Goal: Information Seeking & Learning: Learn about a topic

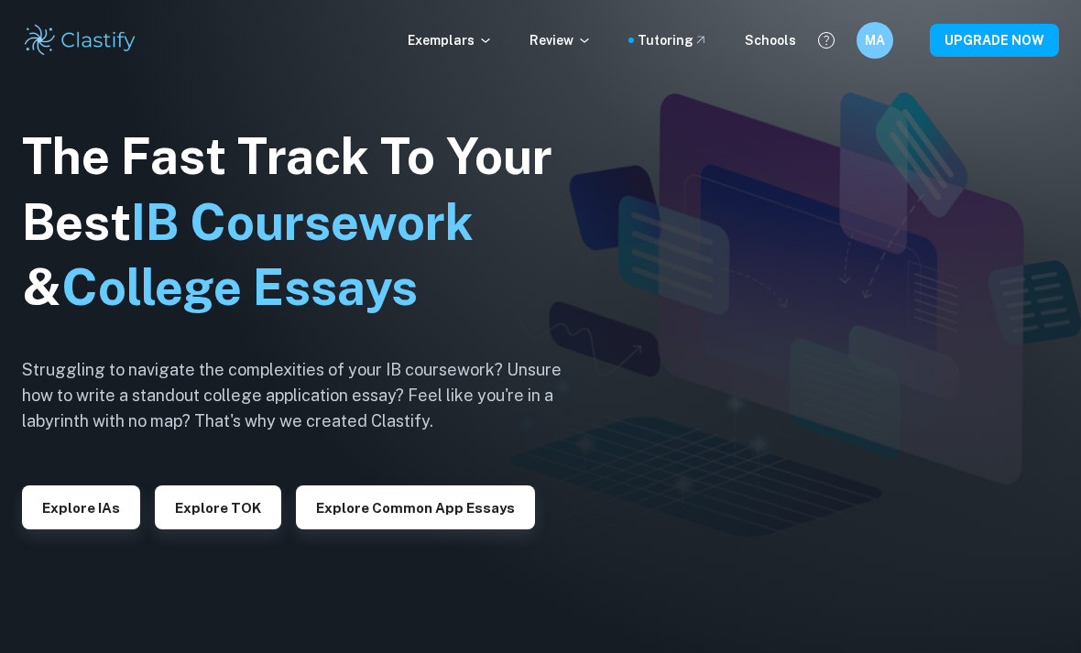
click at [90, 529] on button "Explore IAs" at bounding box center [81, 508] width 118 height 44
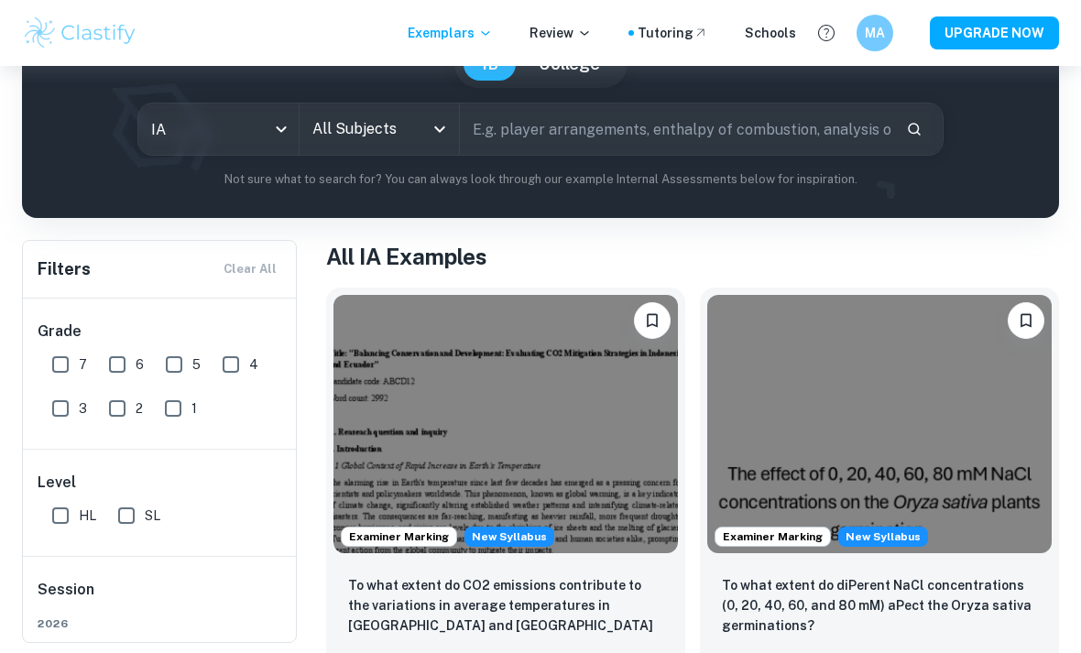
click at [406, 114] on input "All Subjects" at bounding box center [366, 129] width 116 height 35
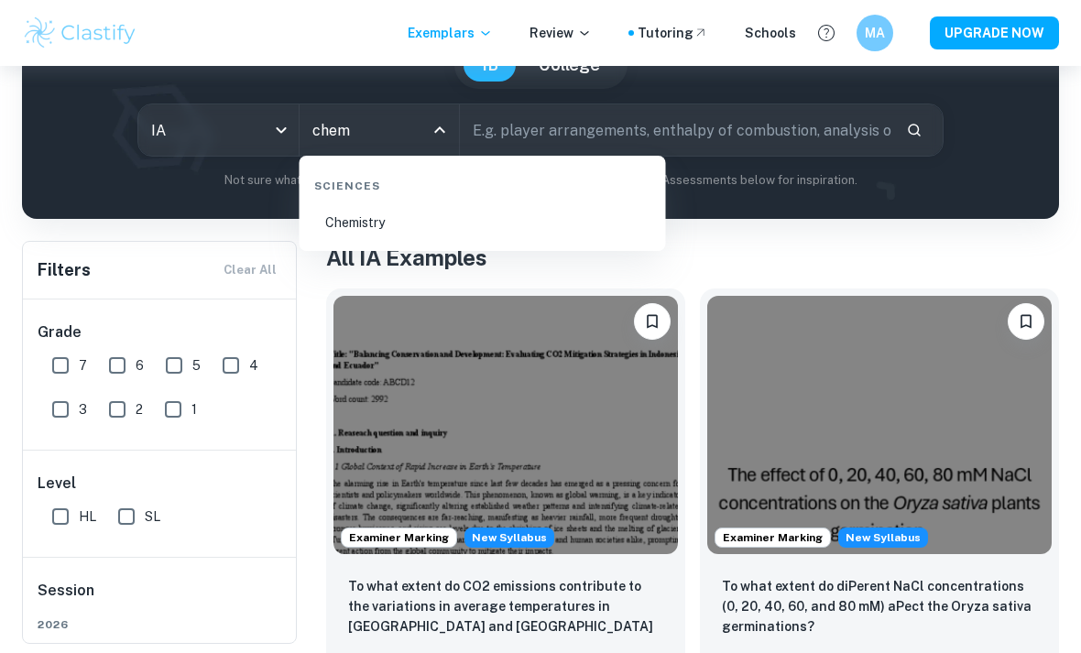
click at [366, 217] on li "Chemistry" at bounding box center [483, 223] width 352 height 42
type input "Chemistry"
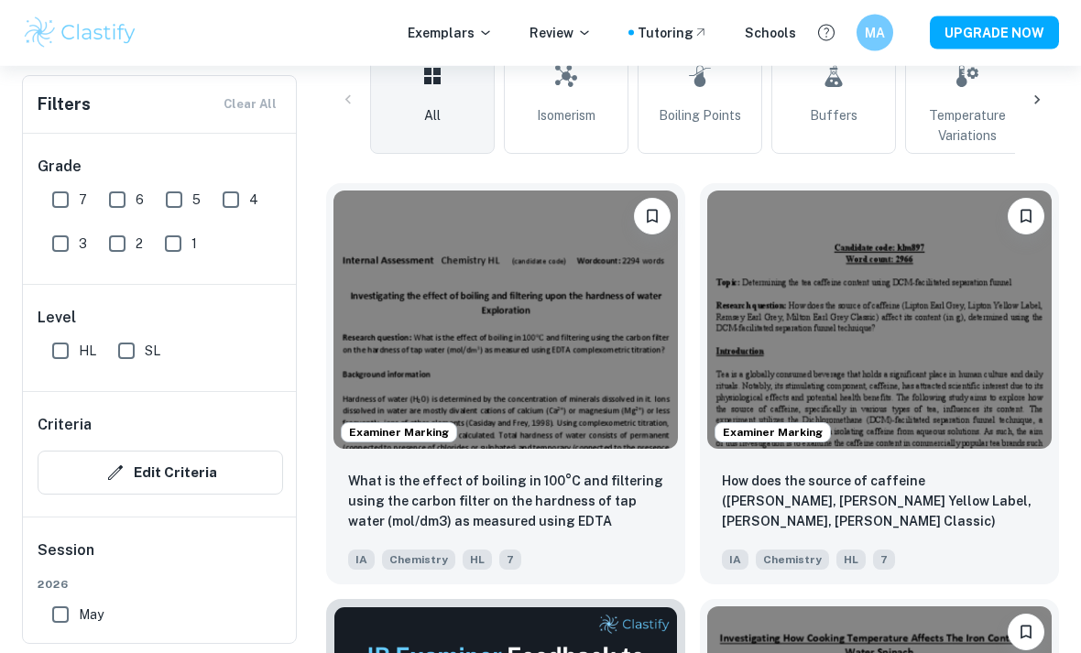
scroll to position [463, 0]
click at [829, 379] on img at bounding box center [879, 320] width 344 height 258
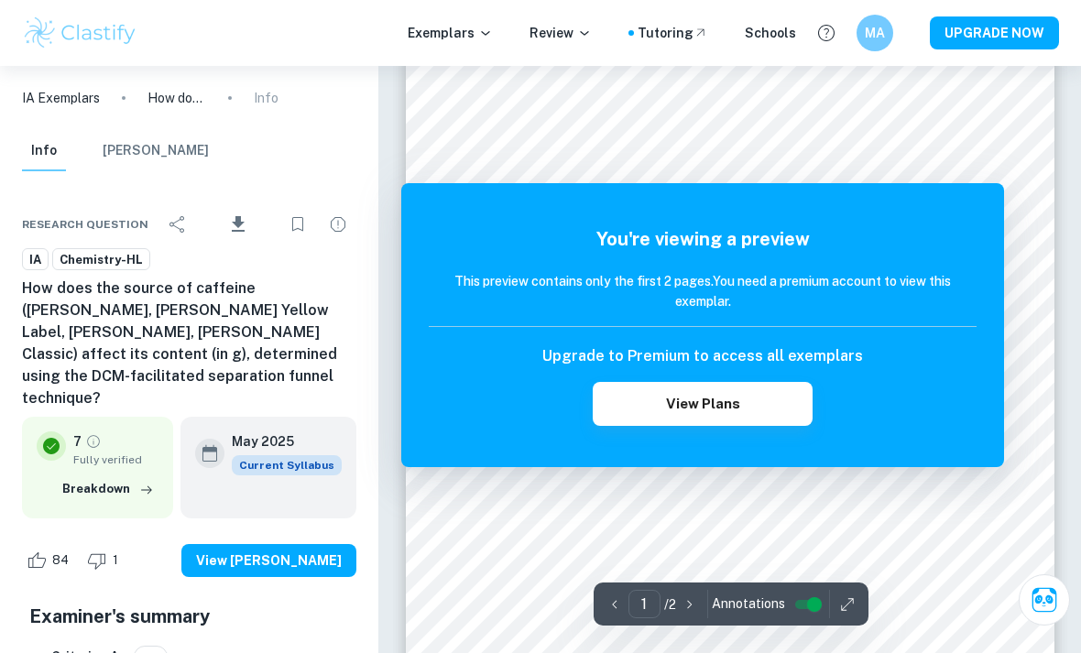
scroll to position [54, 0]
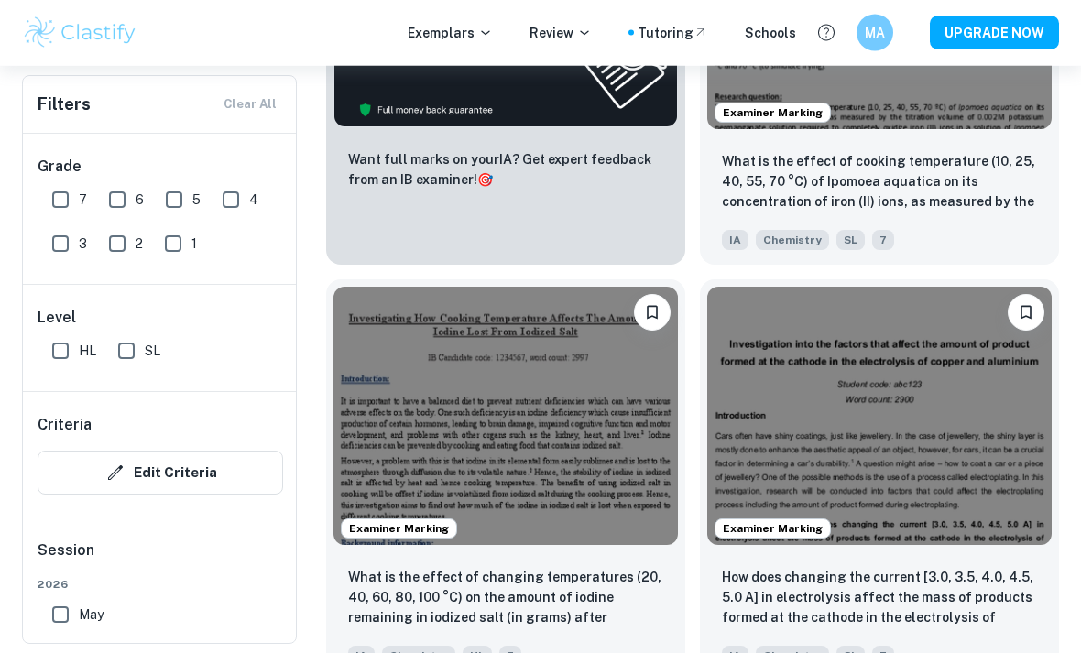
scroll to position [1198, 0]
click at [388, 455] on img at bounding box center [505, 416] width 344 height 258
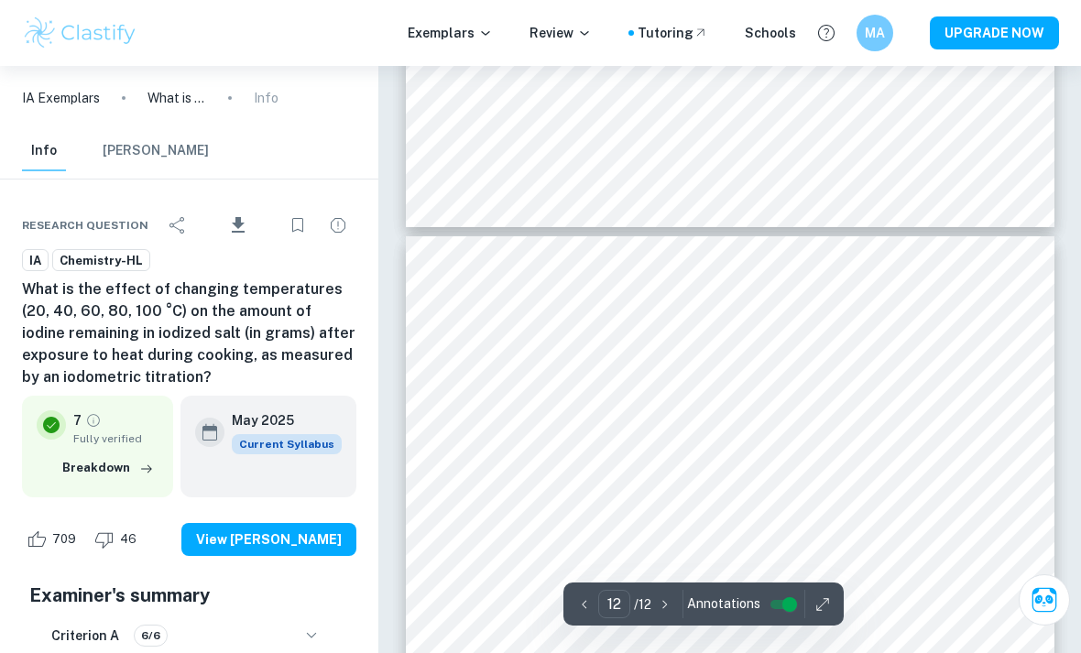
scroll to position [9500, 0]
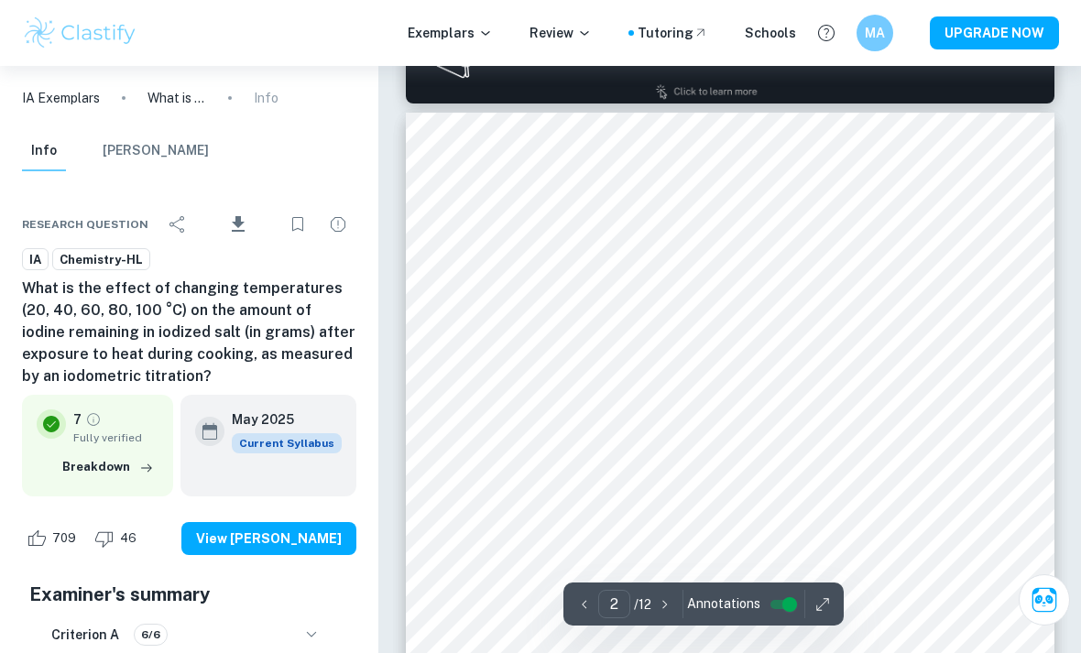
type input "1"
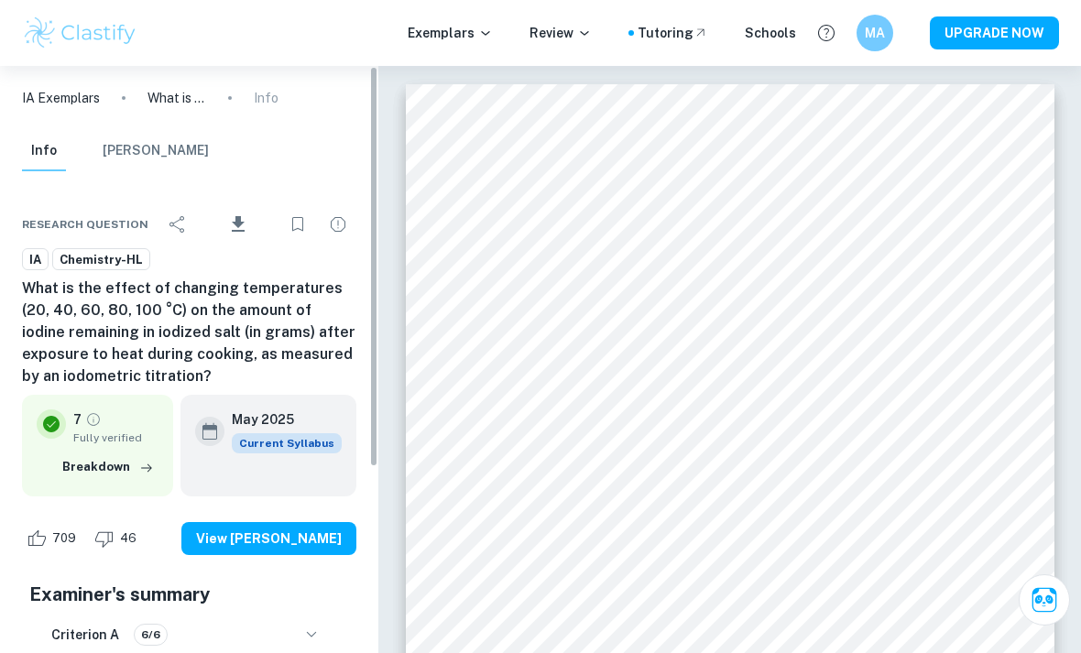
scroll to position [0, 0]
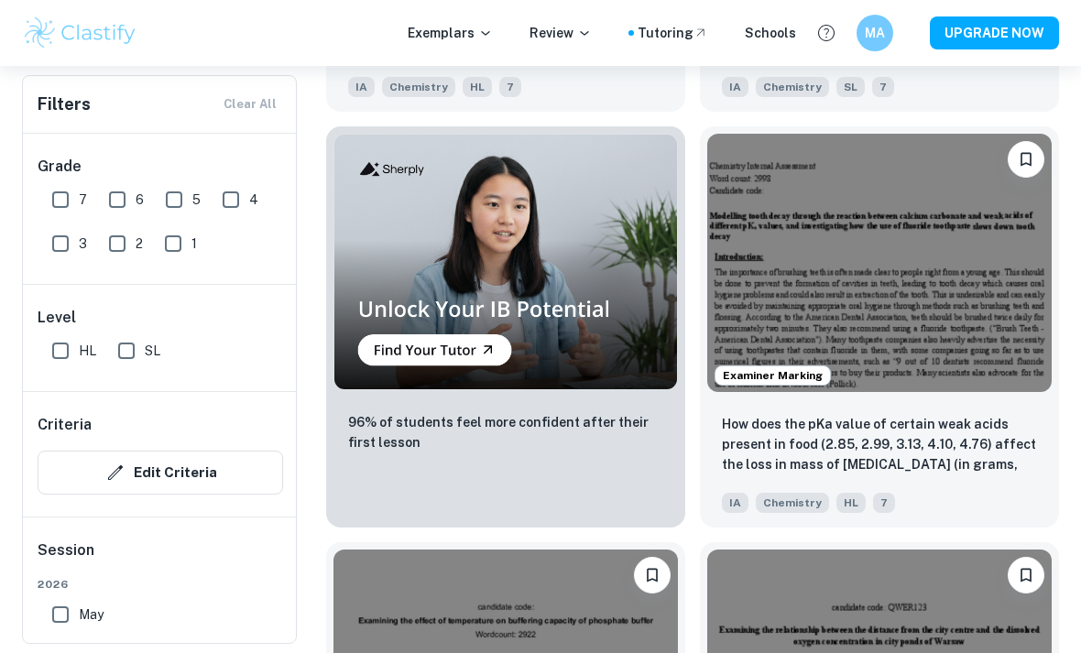
scroll to position [1765, 0]
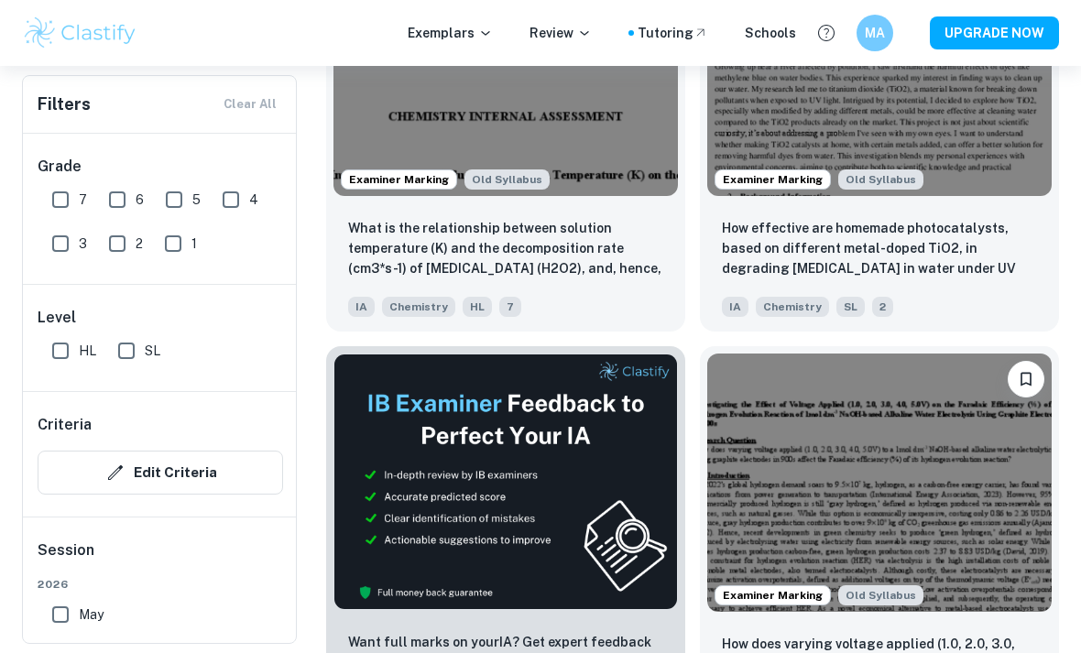
scroll to position [4025, 0]
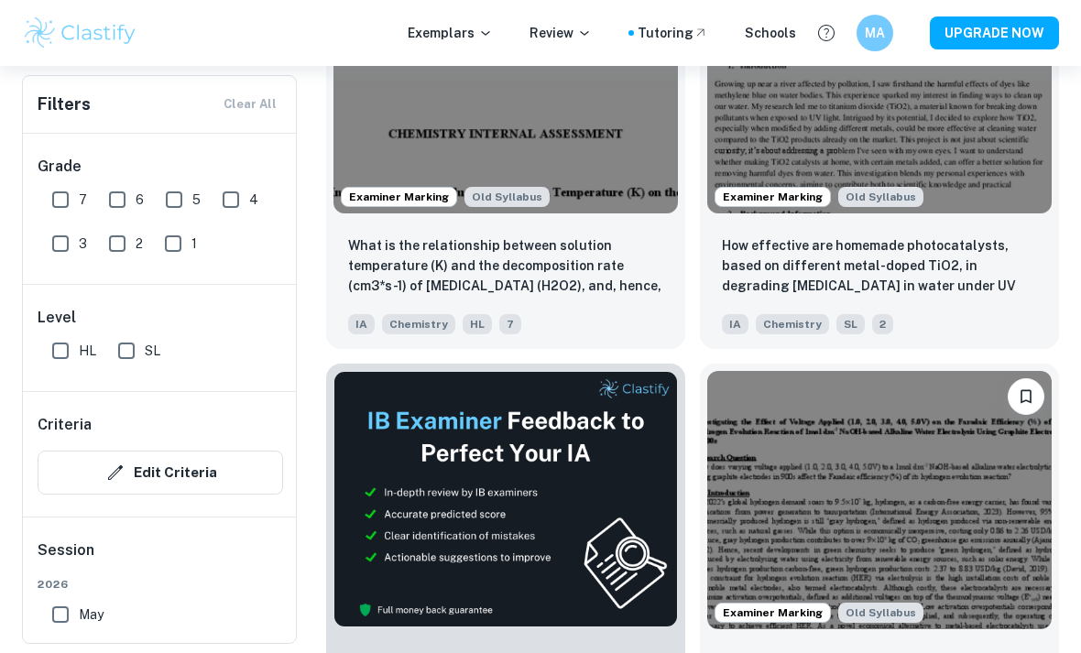
click at [963, 260] on p "How effective are homemade photocatalysts, based on different metal-doped TiO2,…" at bounding box center [879, 266] width 315 height 62
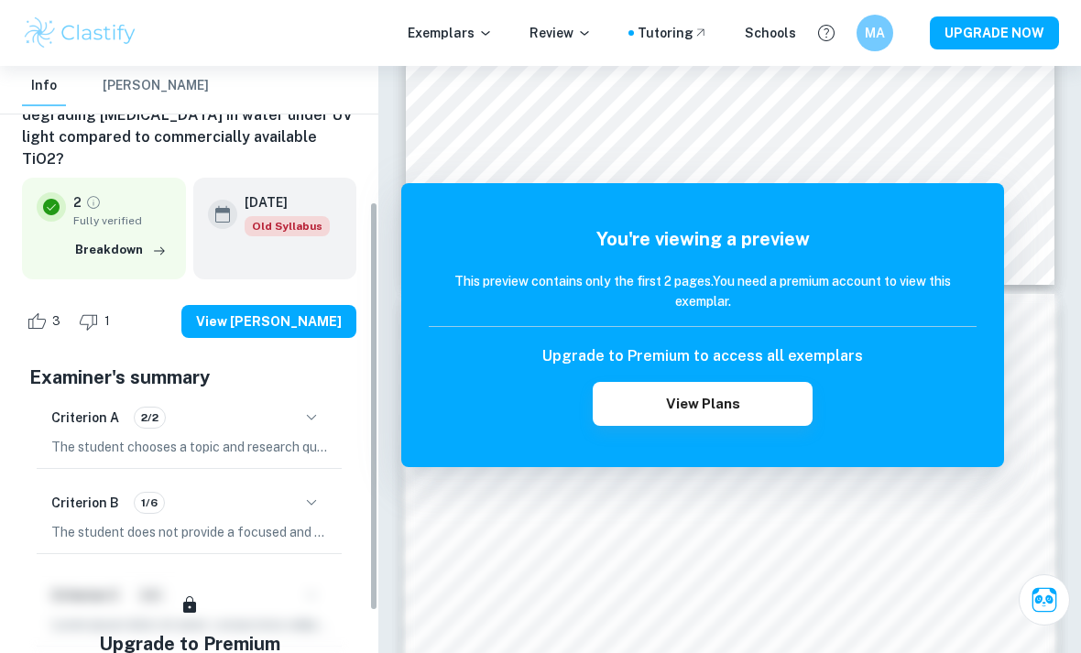
scroll to position [202, 0]
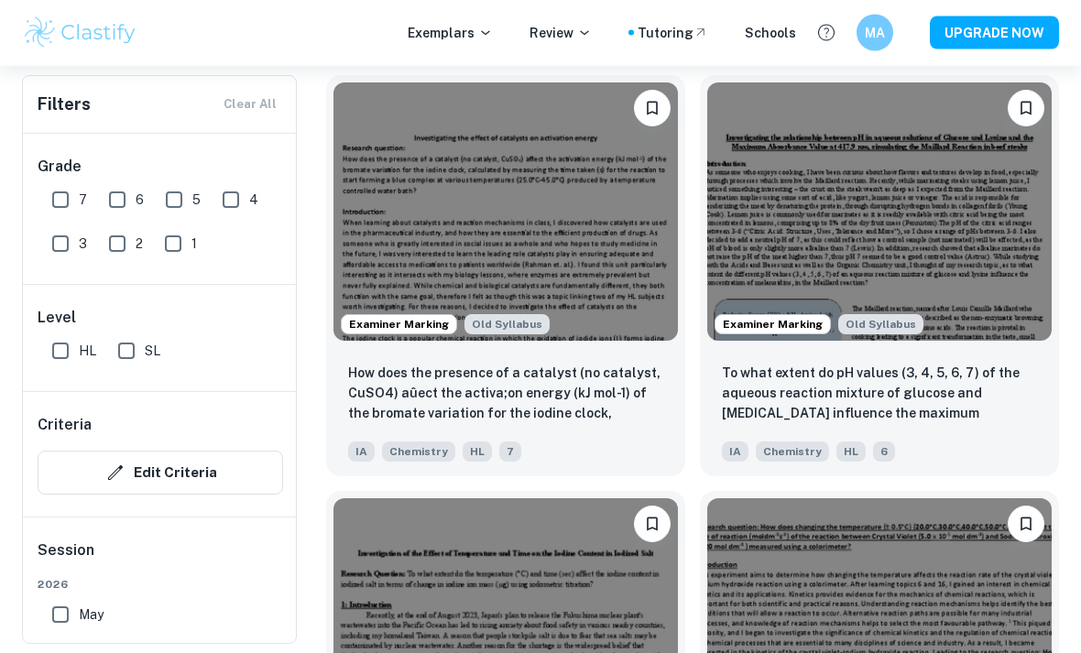
scroll to position [5978, 0]
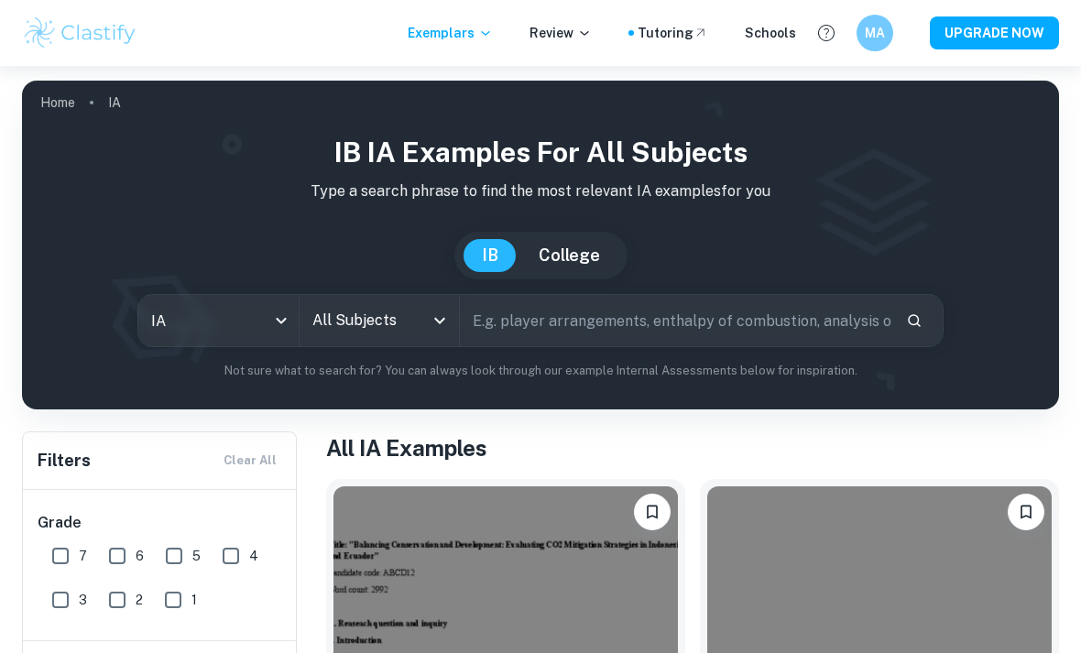
click at [409, 314] on input "All Subjects" at bounding box center [366, 320] width 116 height 35
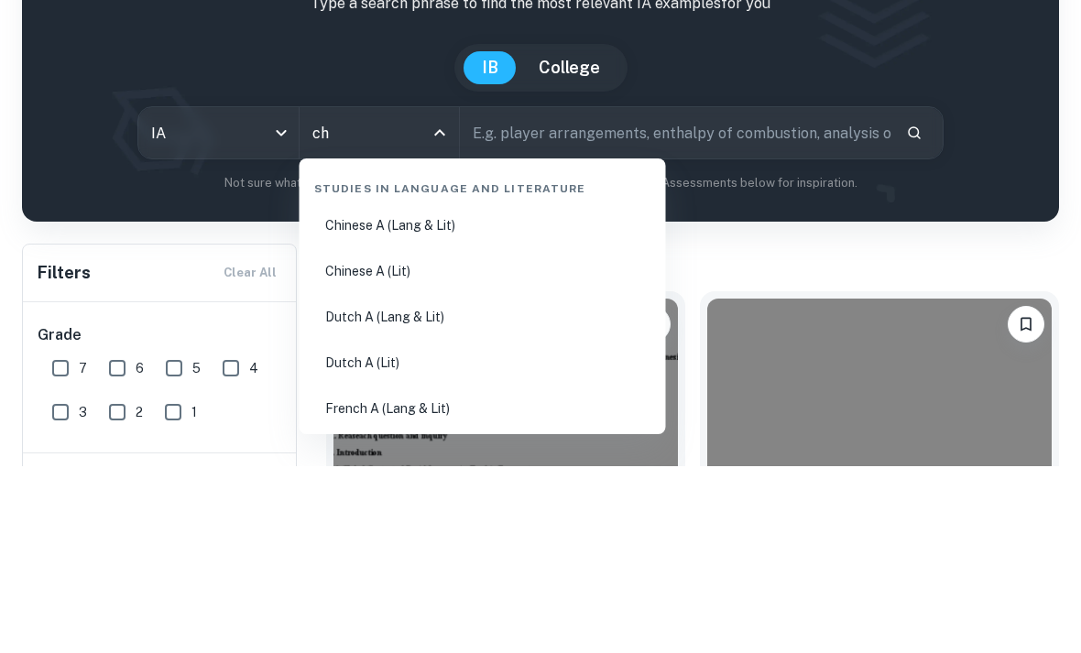
type input "che"
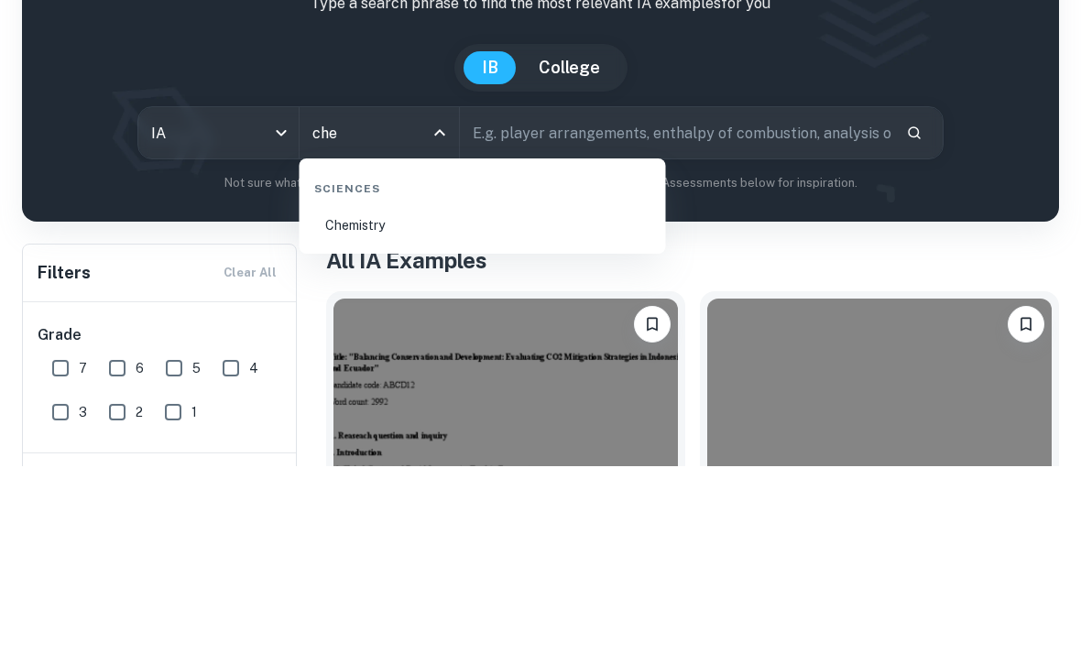
click at [353, 392] on li "Chemistry" at bounding box center [483, 413] width 352 height 42
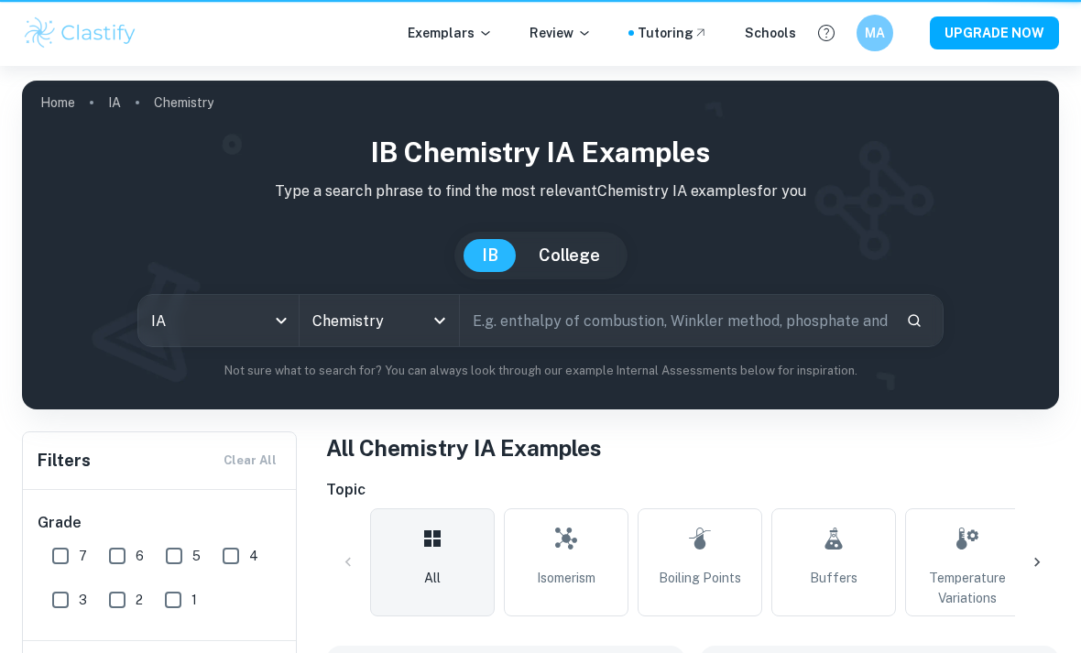
click at [349, 224] on div "IB Chemistry IA examples Type a search phrase to find the most relevant Chemist…" at bounding box center [541, 256] width 1008 height 248
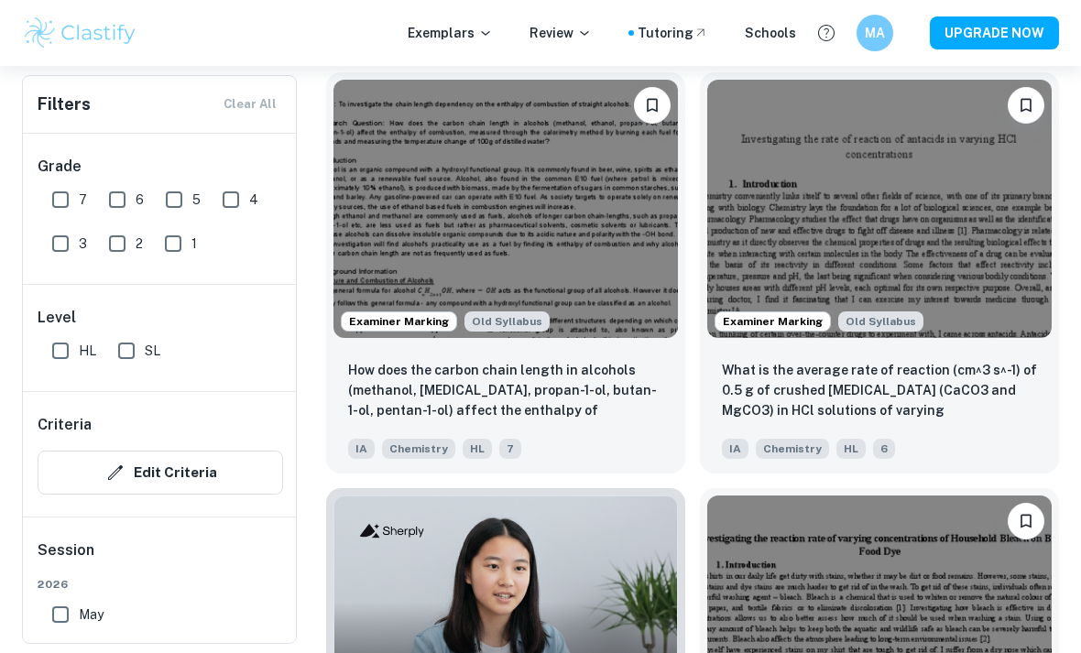
scroll to position [8047, 0]
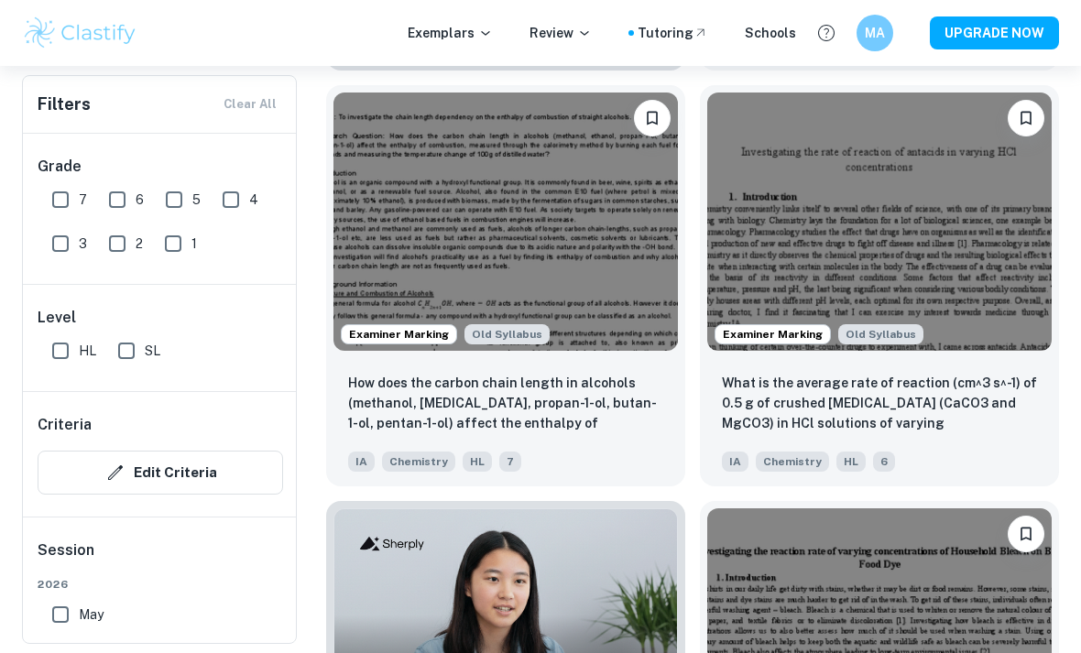
click at [385, 270] on img at bounding box center [505, 222] width 344 height 258
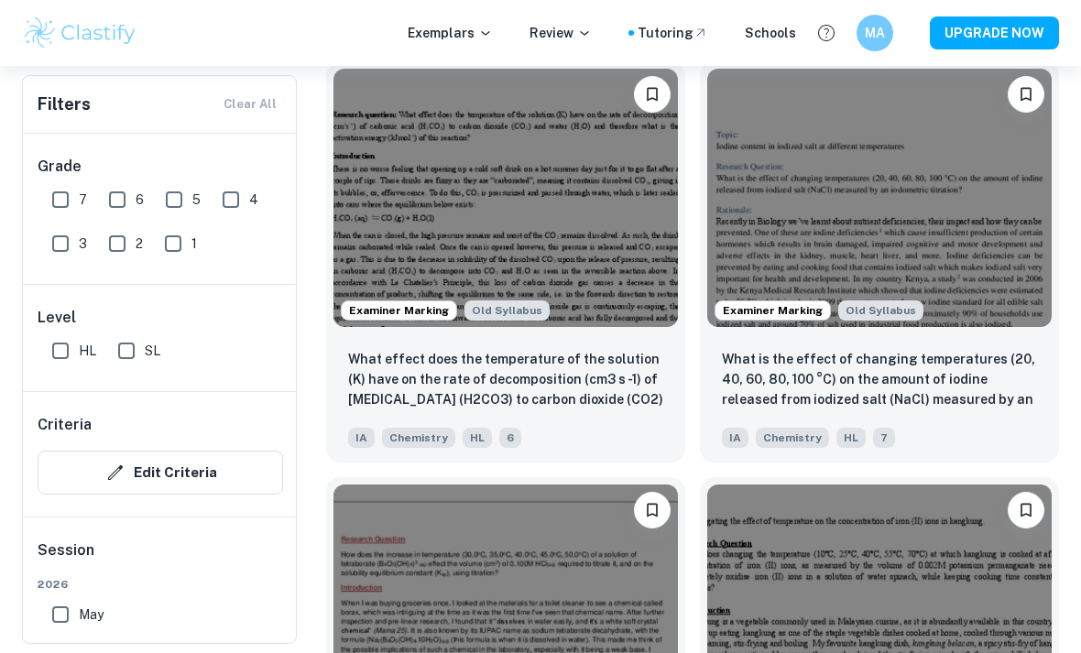
scroll to position [16390, 0]
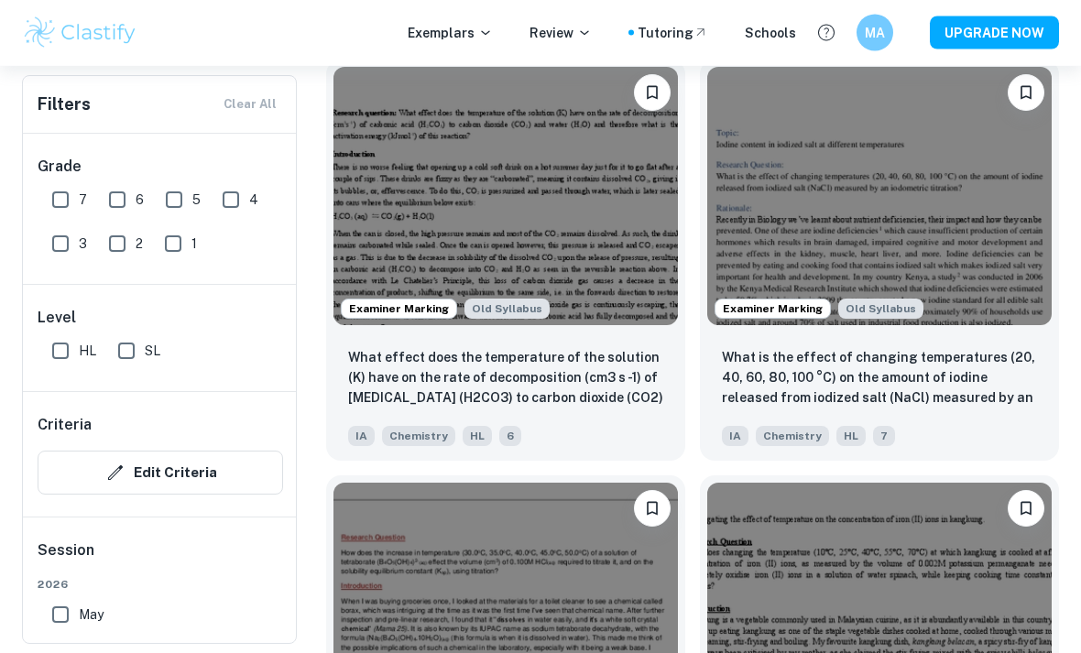
click at [1034, 299] on img at bounding box center [879, 197] width 344 height 258
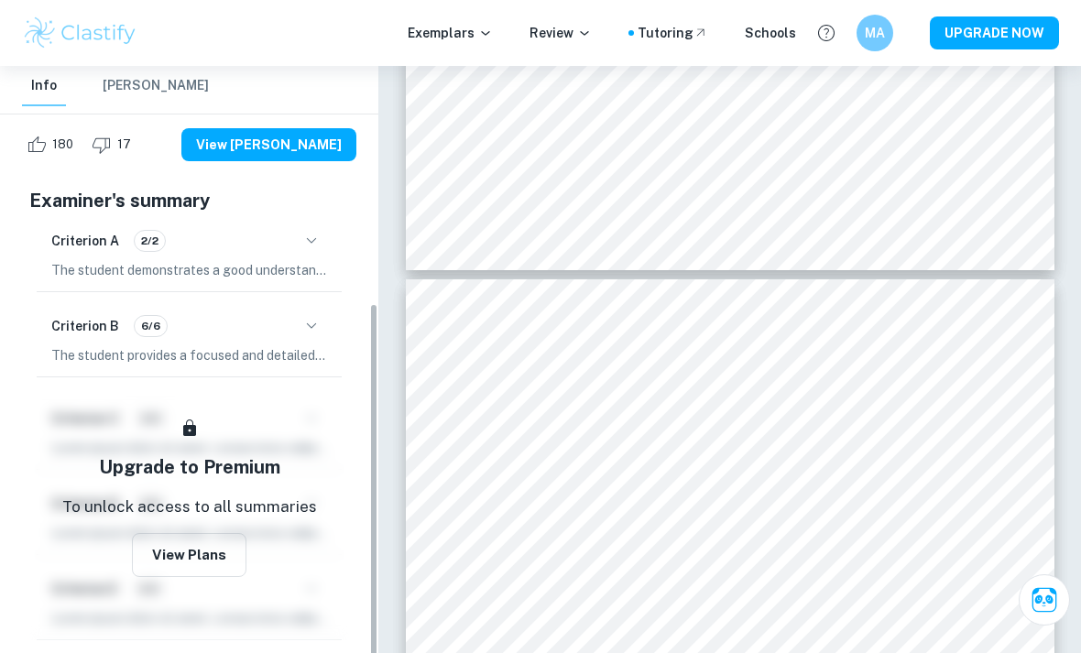
scroll to position [373, 0]
click at [314, 351] on p "The student provides a focused and detailed description of the main topic, clea…" at bounding box center [189, 355] width 276 height 20
click at [307, 323] on icon "button" at bounding box center [311, 326] width 22 height 22
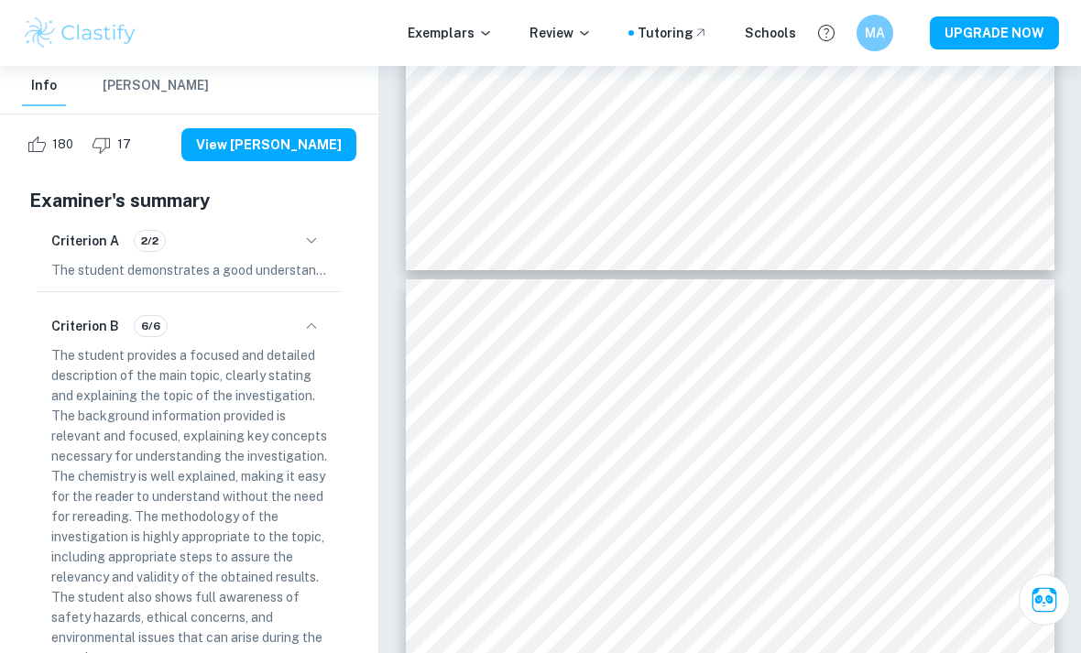
click at [324, 236] on button "button" at bounding box center [311, 240] width 31 height 31
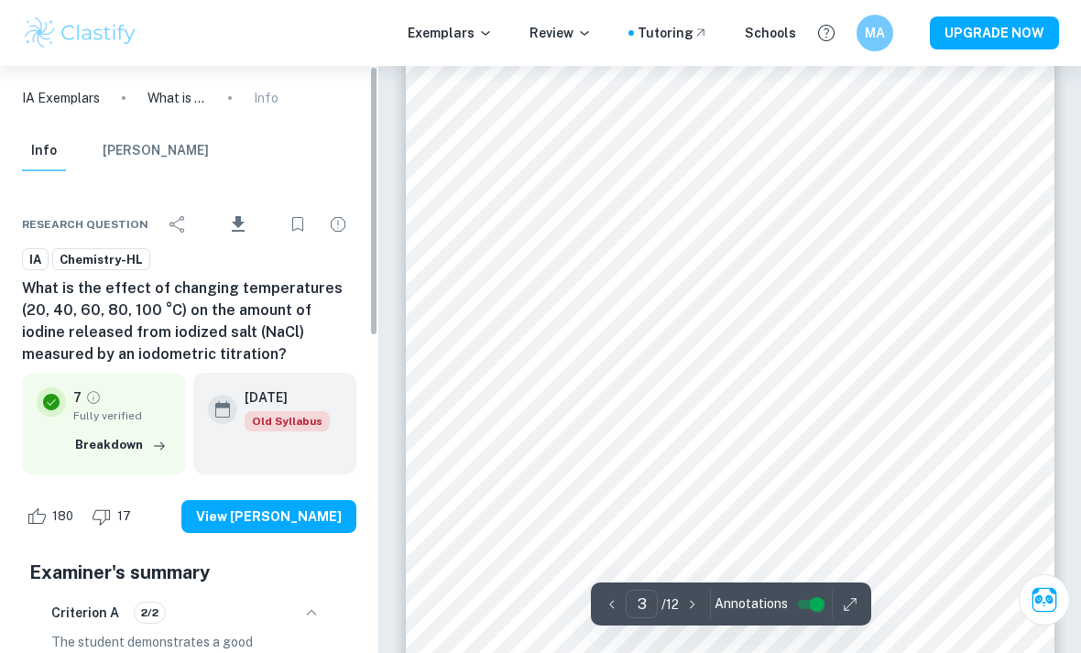
scroll to position [0, 0]
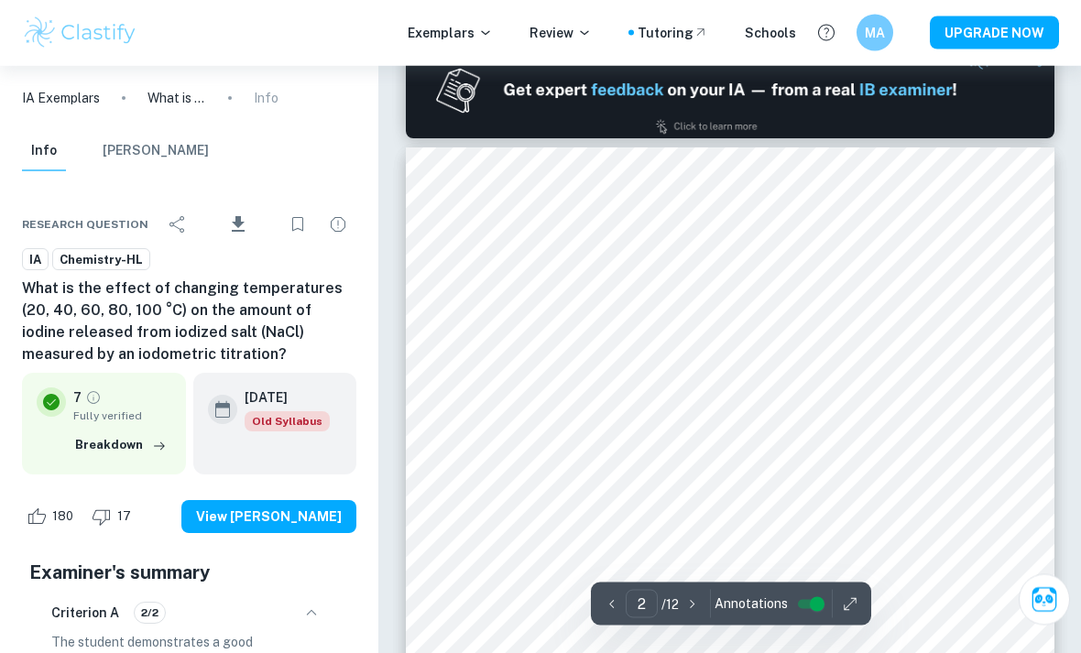
type input "1"
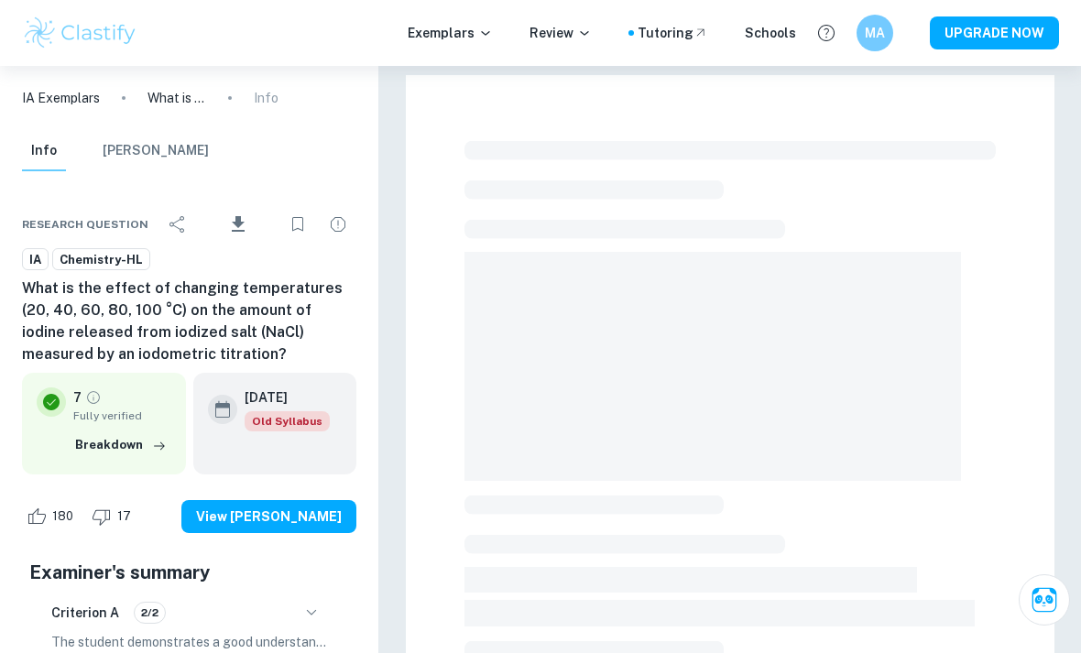
scroll to position [349, 0]
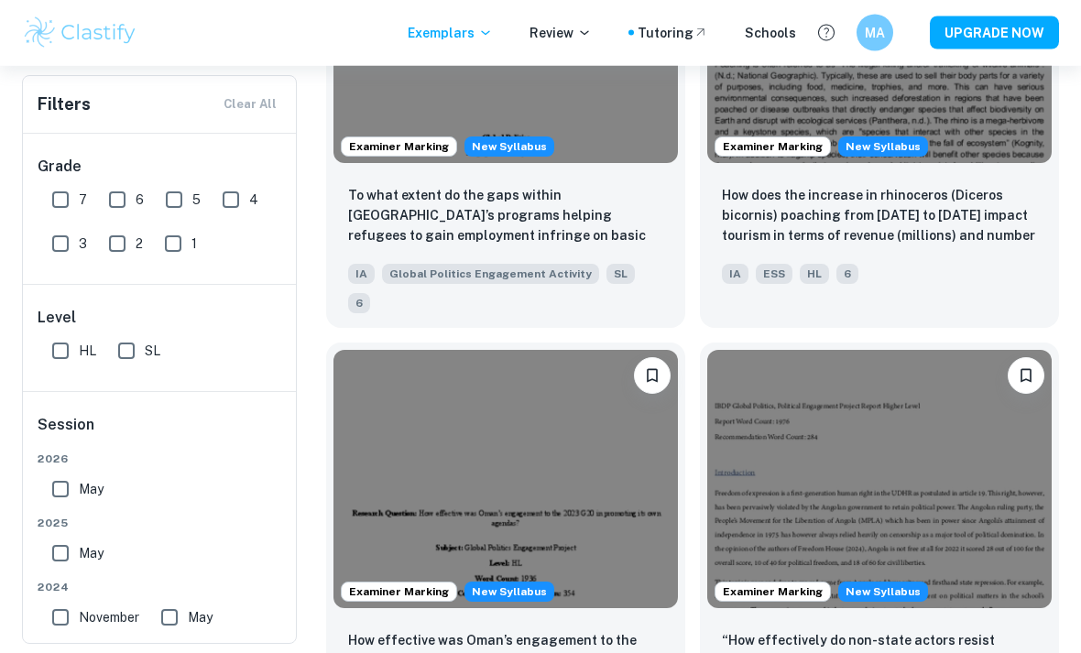
scroll to position [3238, 0]
